Goal: Task Accomplishment & Management: Use online tool/utility

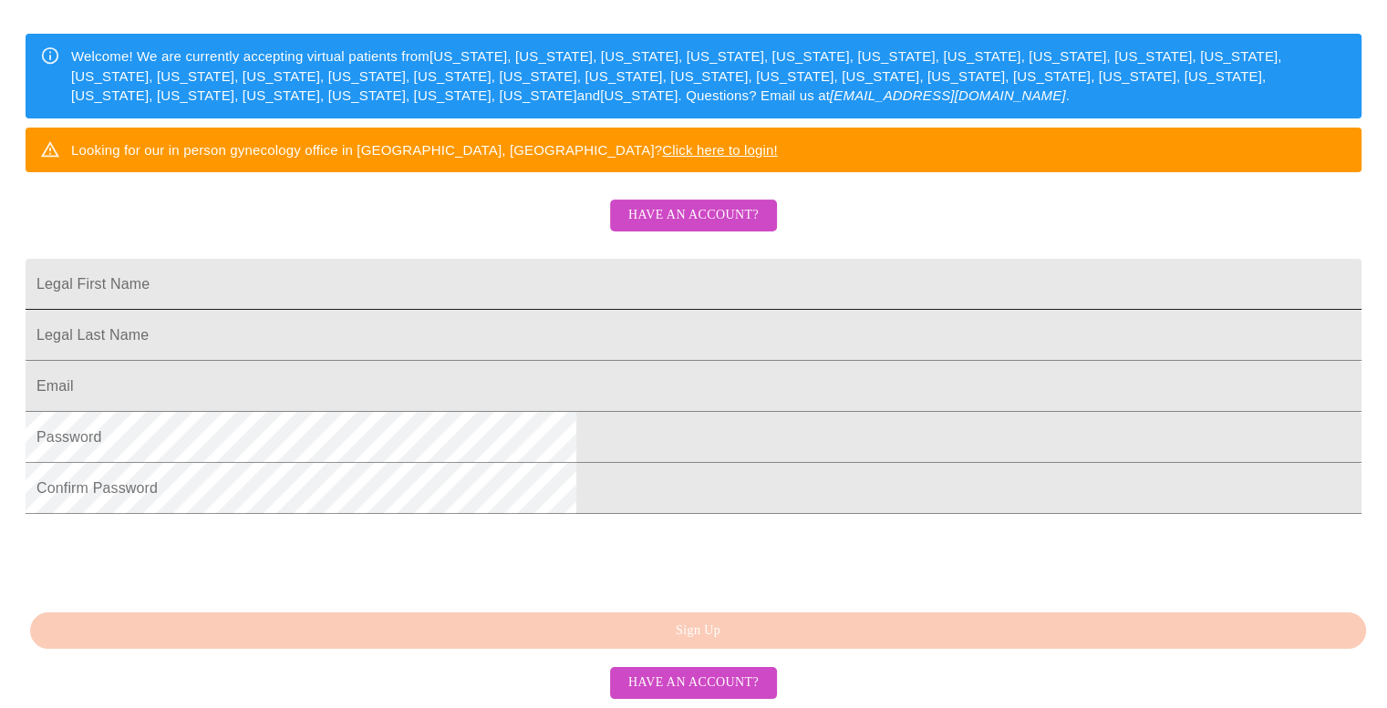
scroll to position [414, 0]
click at [706, 683] on span "Have an account?" at bounding box center [693, 683] width 130 height 23
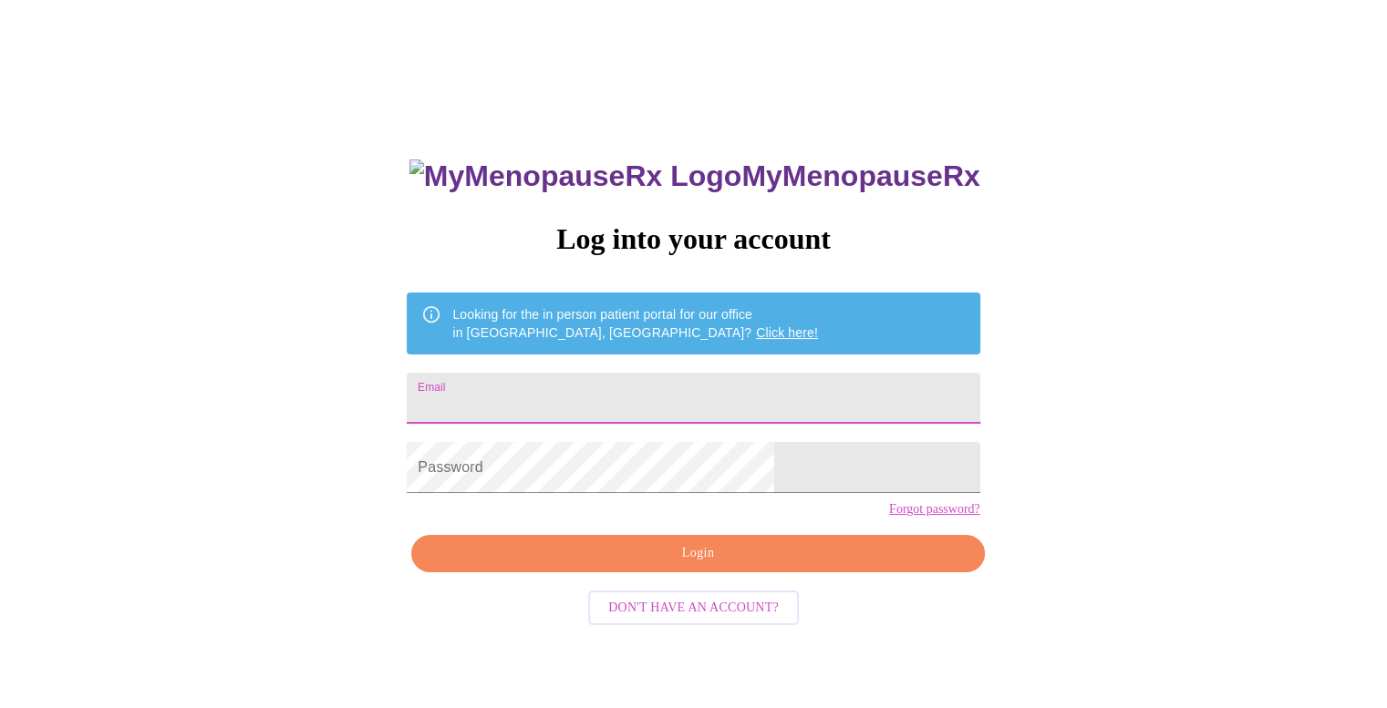
click at [614, 411] on input "Email" at bounding box center [693, 398] width 573 height 51
type input "k"
type input "[EMAIL_ADDRESS][DOMAIN_NAME]"
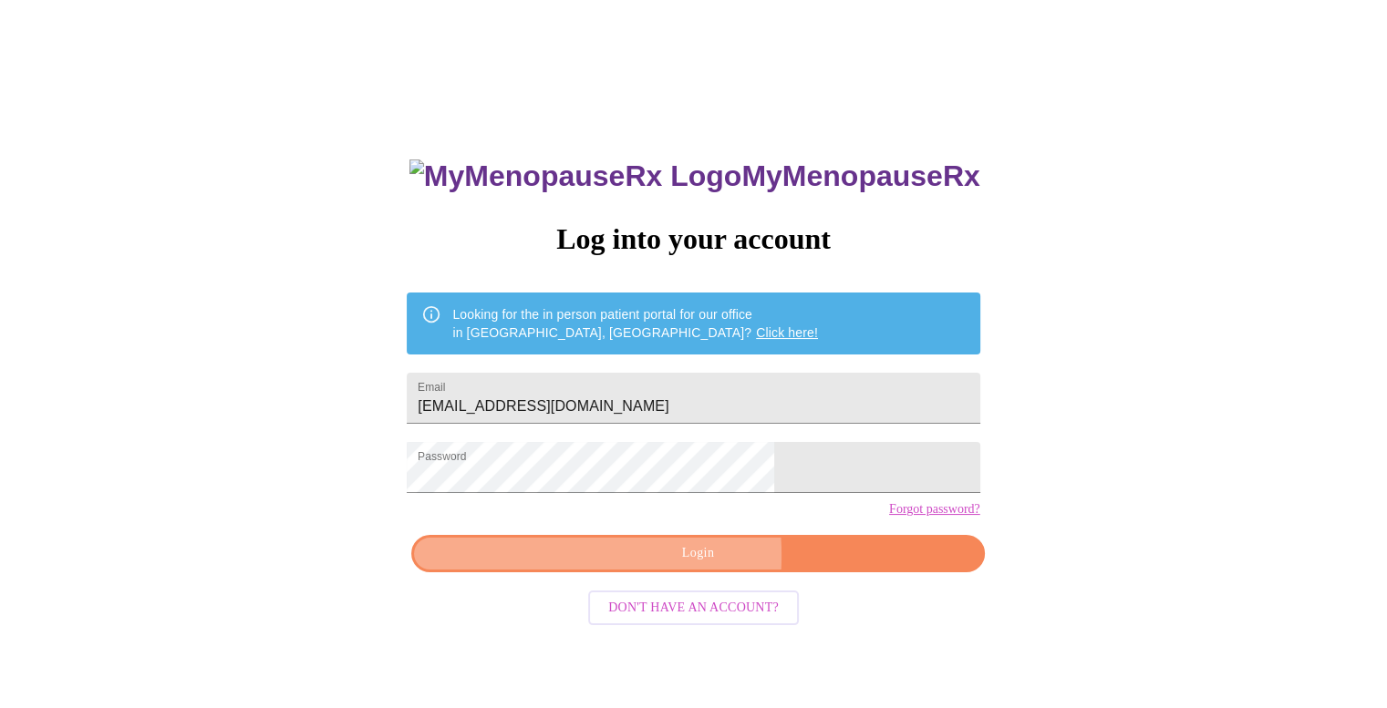
click at [588, 565] on span "Login" at bounding box center [697, 553] width 531 height 23
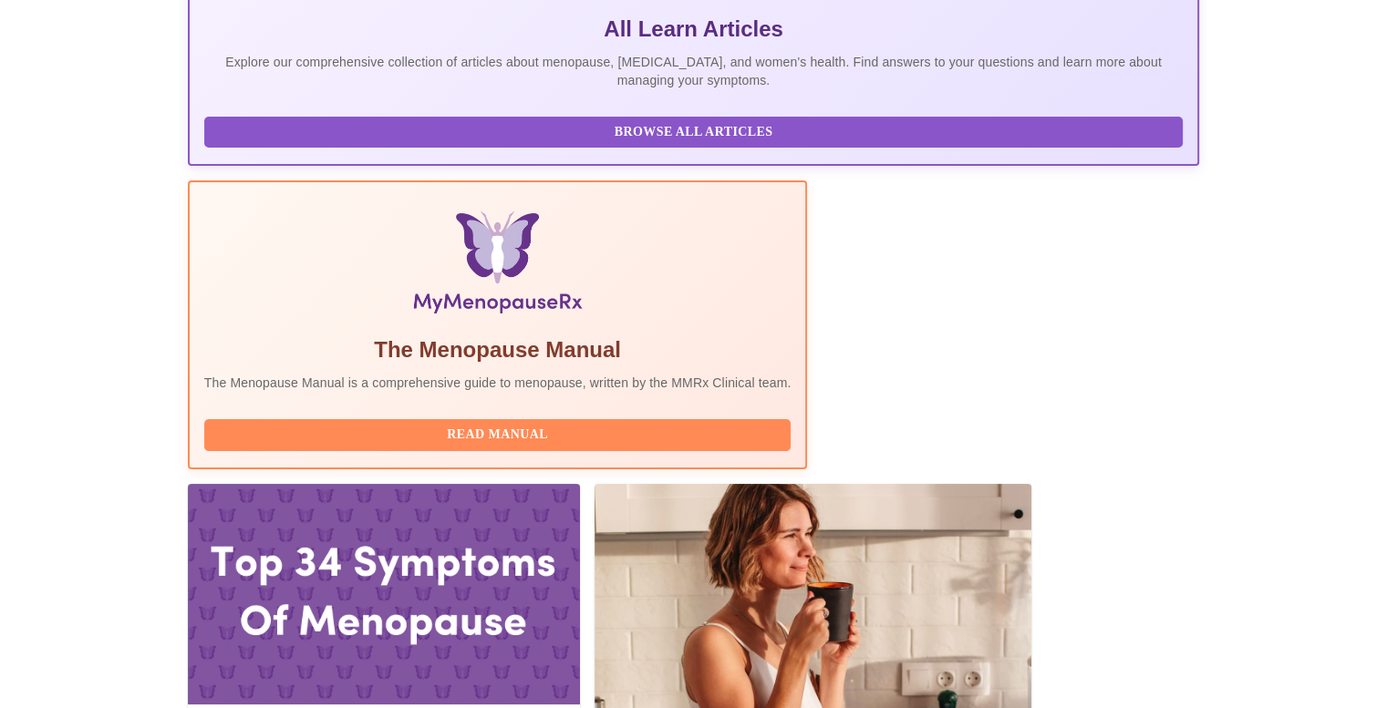
scroll to position [547, 0]
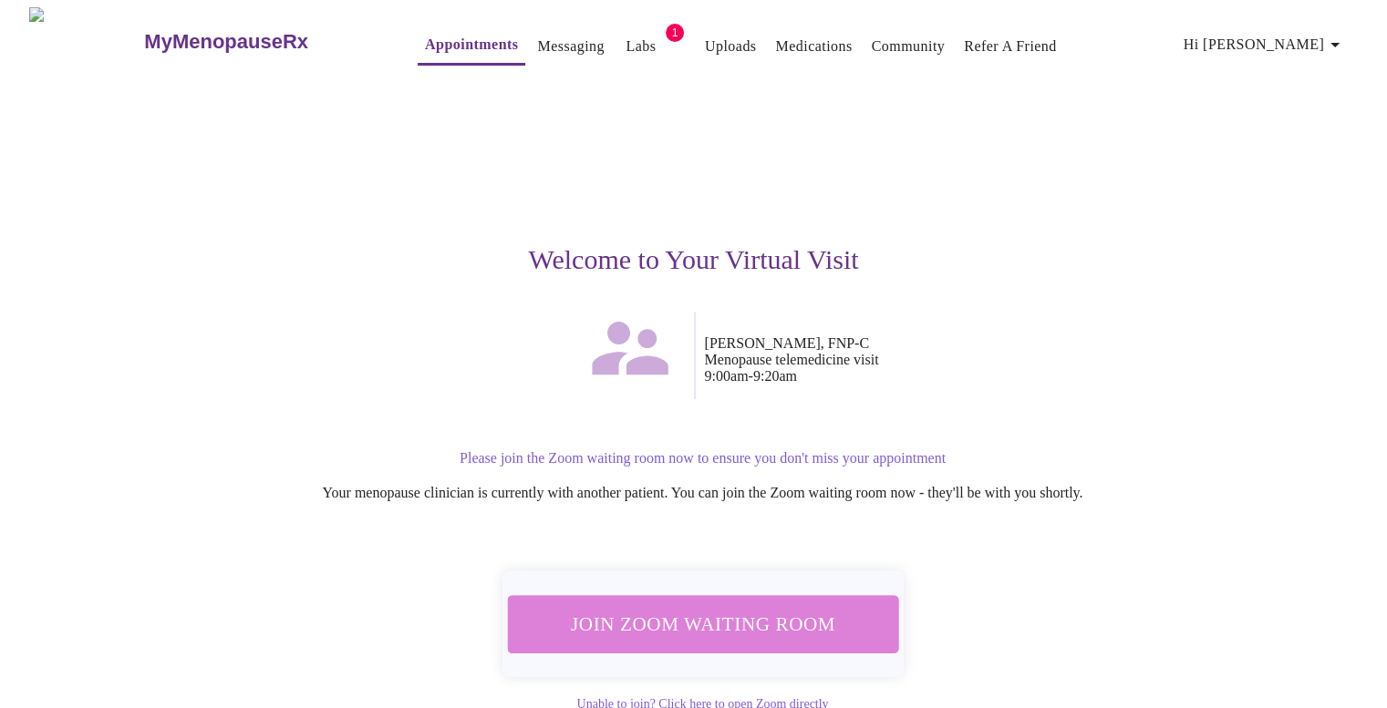
click at [728, 623] on span "Join Zoom Waiting Room" at bounding box center [702, 624] width 343 height 34
